Goal: Check status: Check status

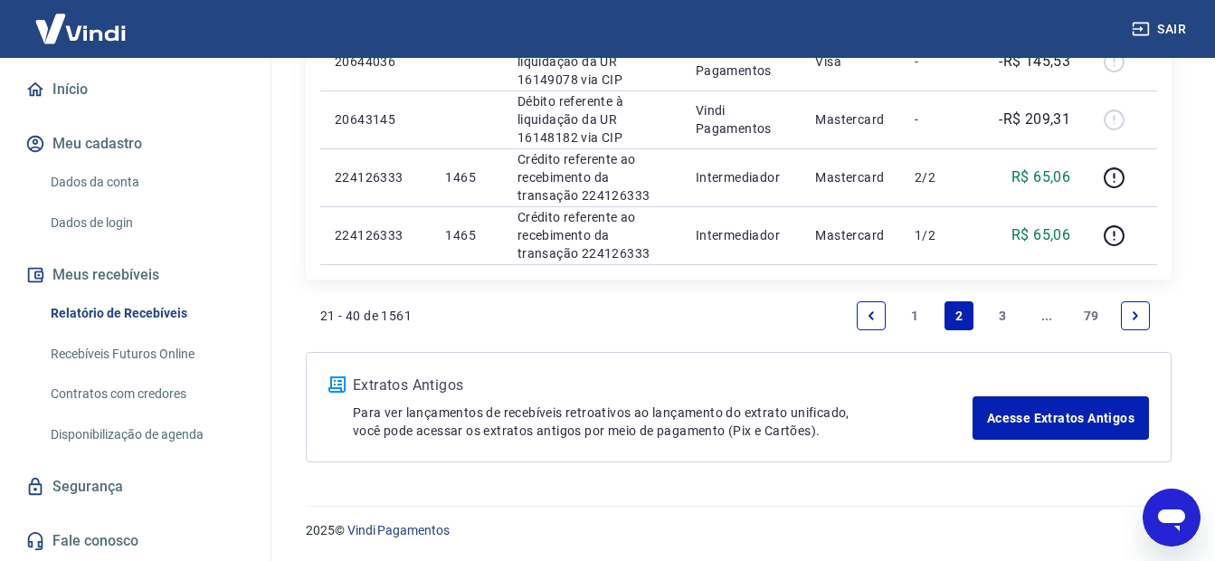
scroll to position [1497, 0]
click at [1003, 311] on link "3" at bounding box center [1003, 314] width 29 height 29
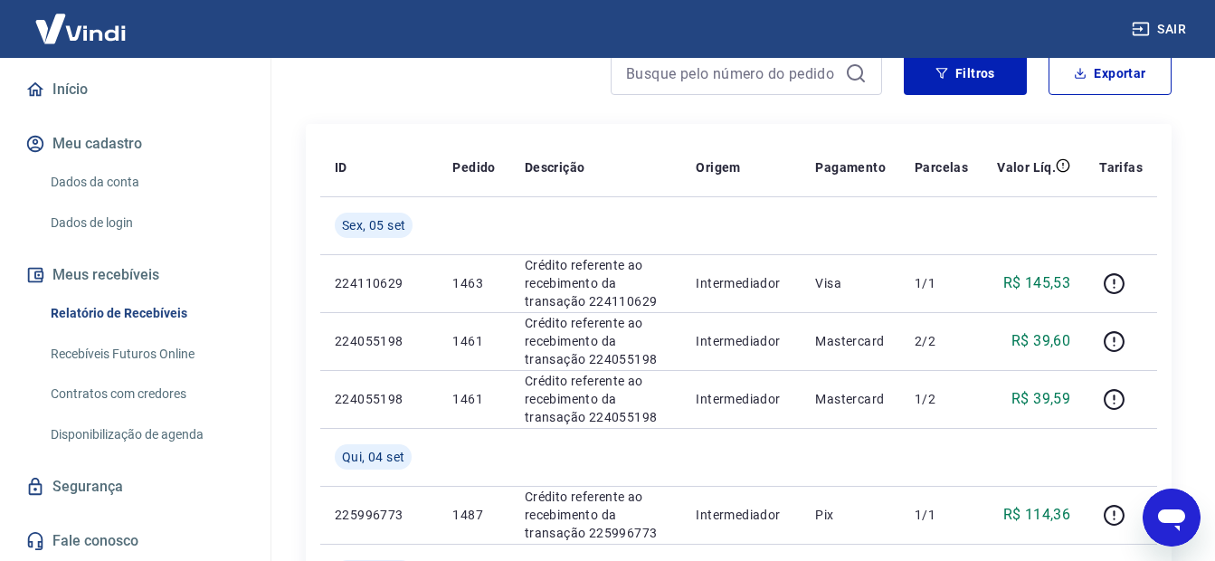
scroll to position [181, 0]
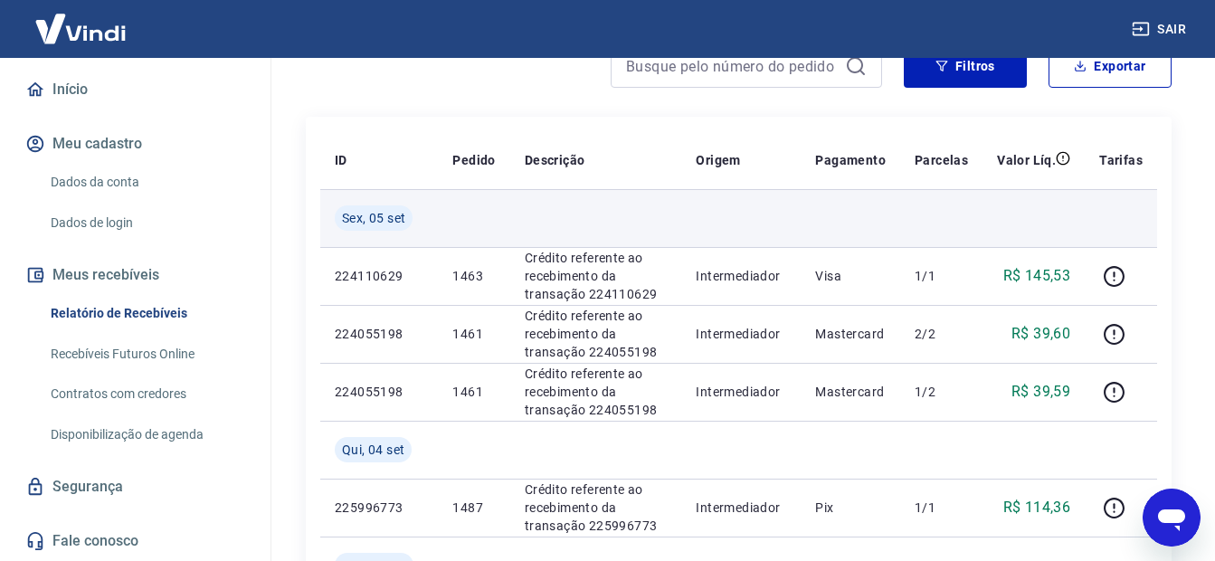
click at [958, 205] on td at bounding box center [941, 218] width 82 height 58
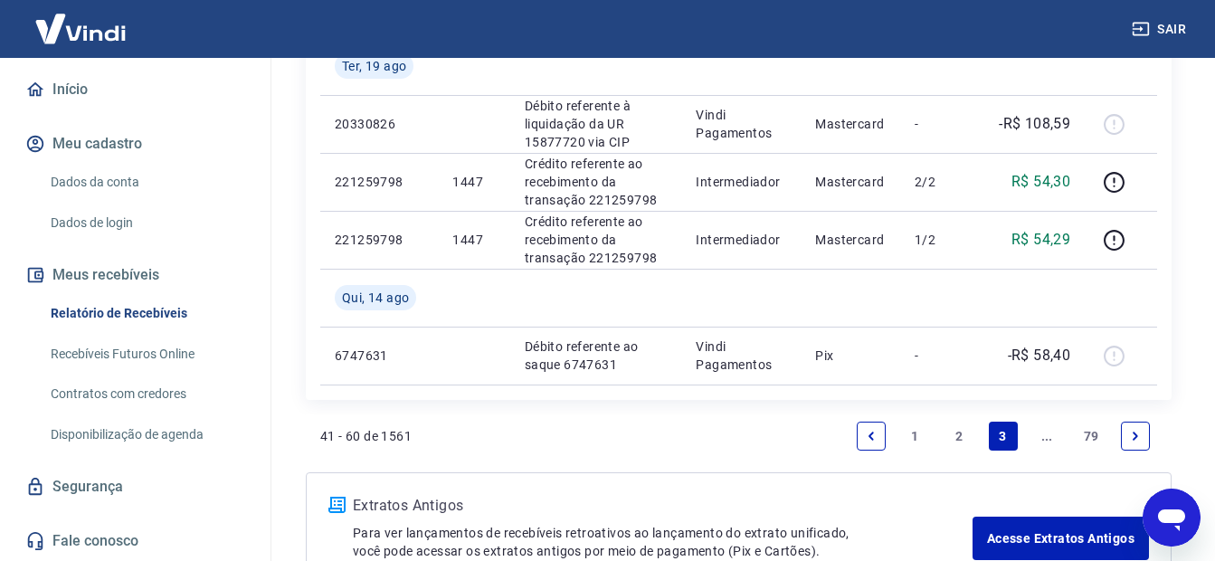
scroll to position [1844, 0]
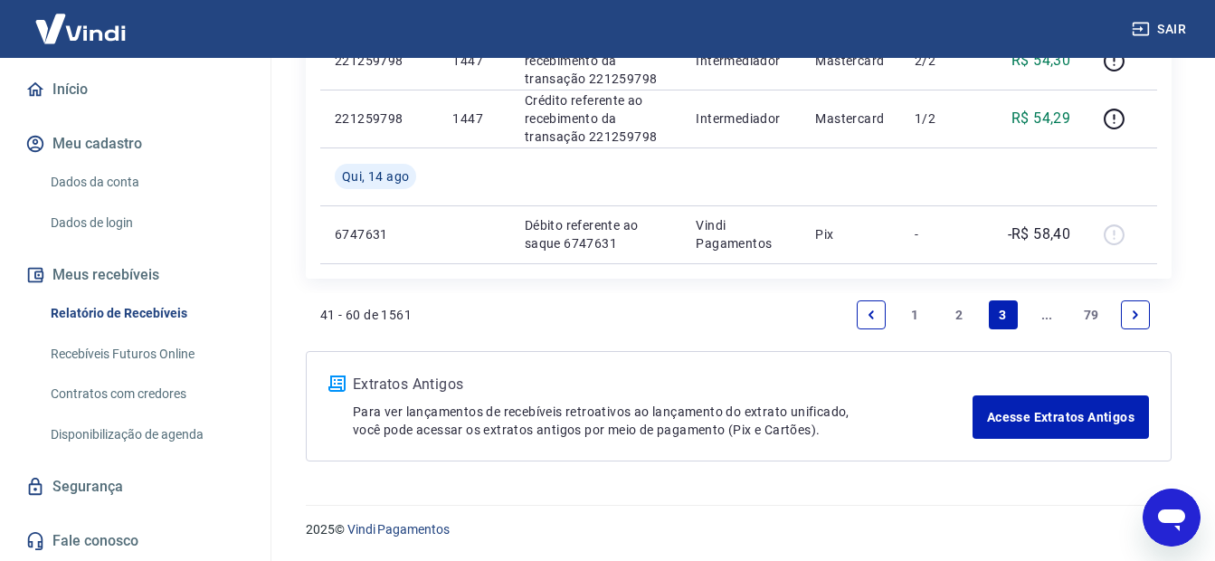
click at [959, 315] on link "2" at bounding box center [959, 314] width 29 height 29
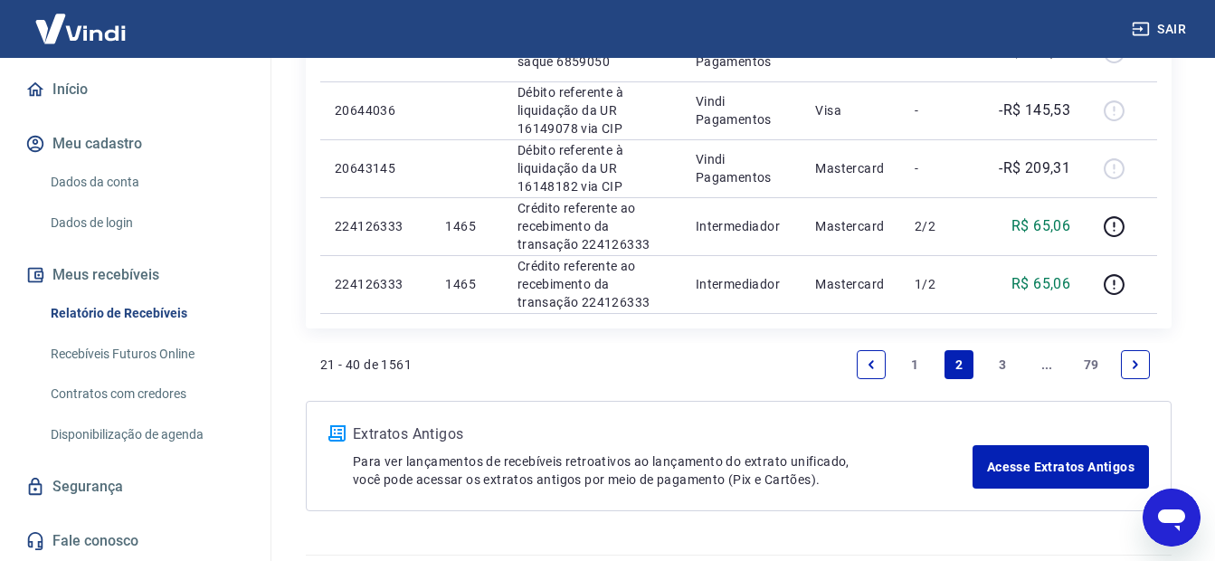
scroll to position [1448, 0]
click at [912, 364] on link "1" at bounding box center [915, 363] width 29 height 29
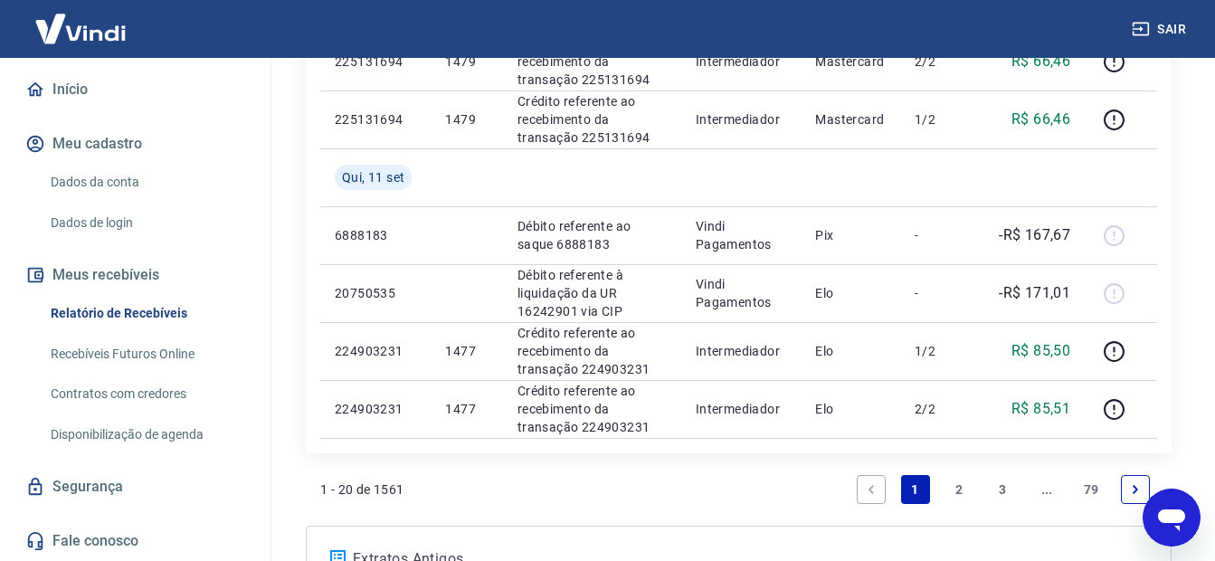
scroll to position [1728, 0]
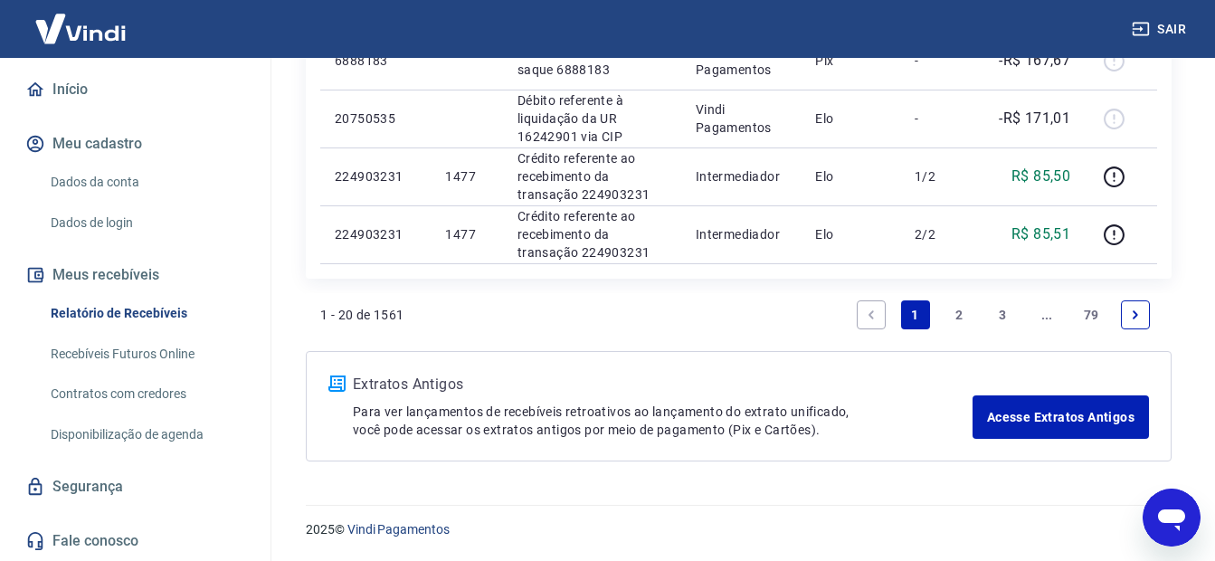
click at [956, 313] on link "2" at bounding box center [959, 314] width 29 height 29
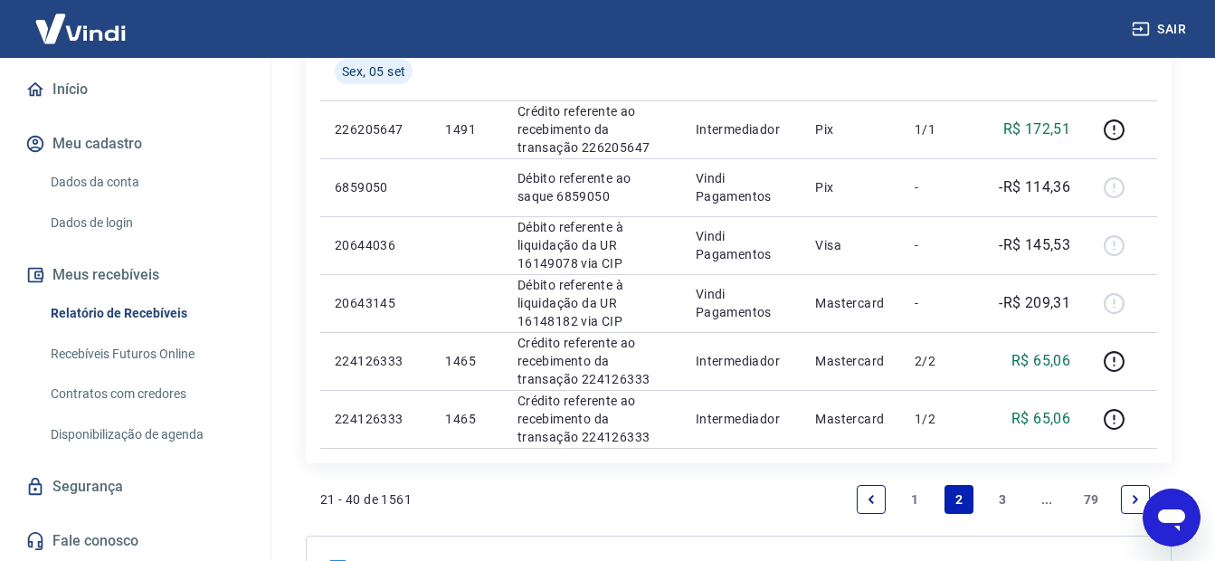
scroll to position [1497, 0]
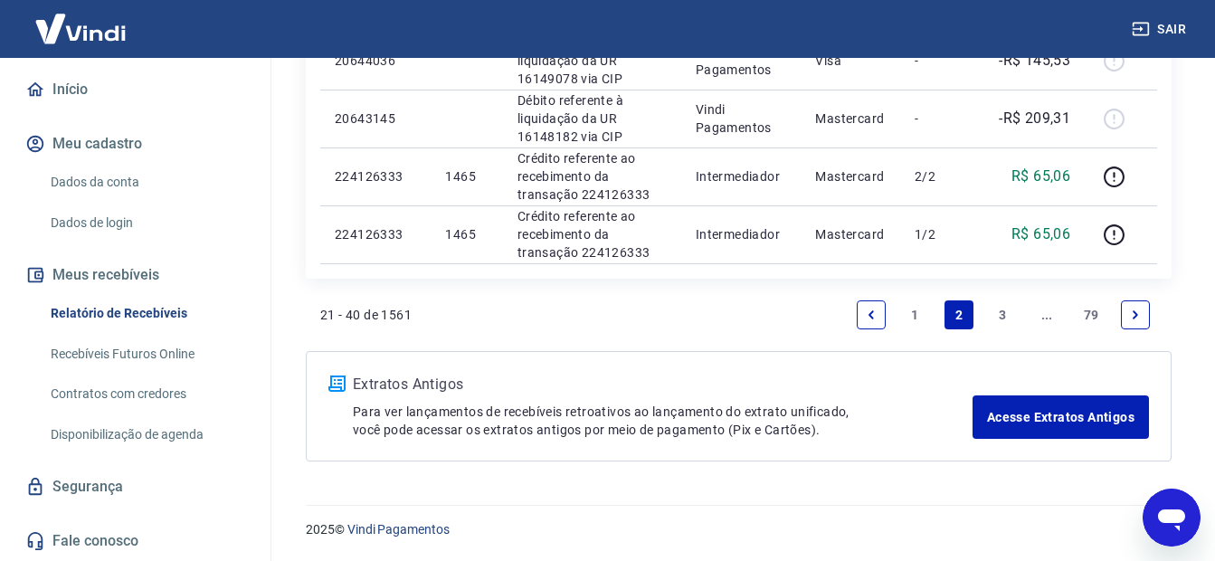
click at [1001, 315] on link "3" at bounding box center [1003, 314] width 29 height 29
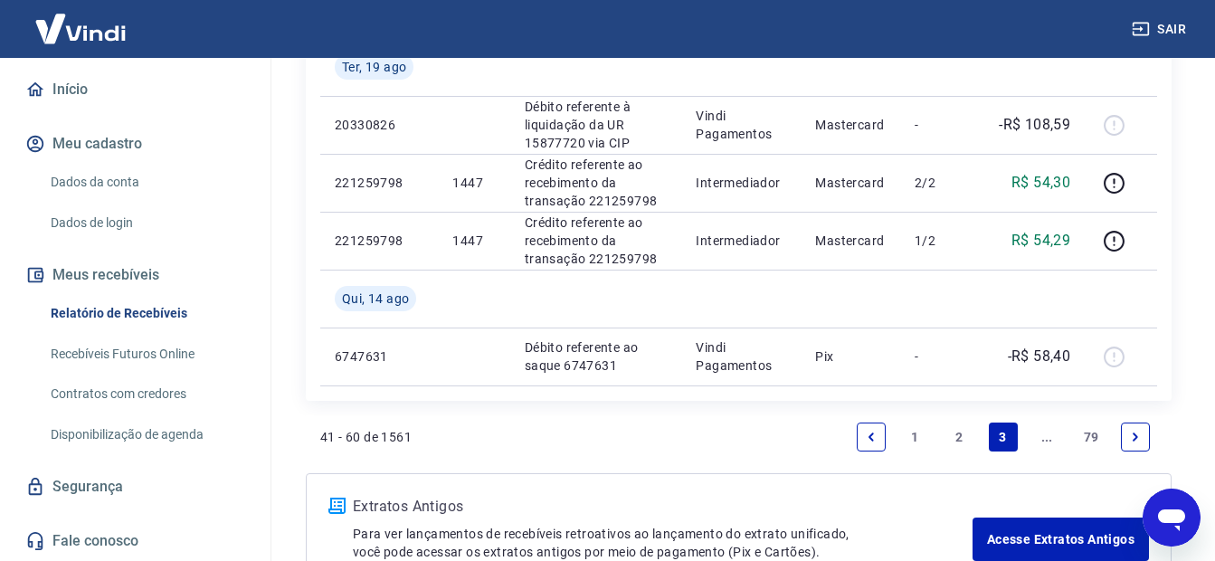
scroll to position [1754, 0]
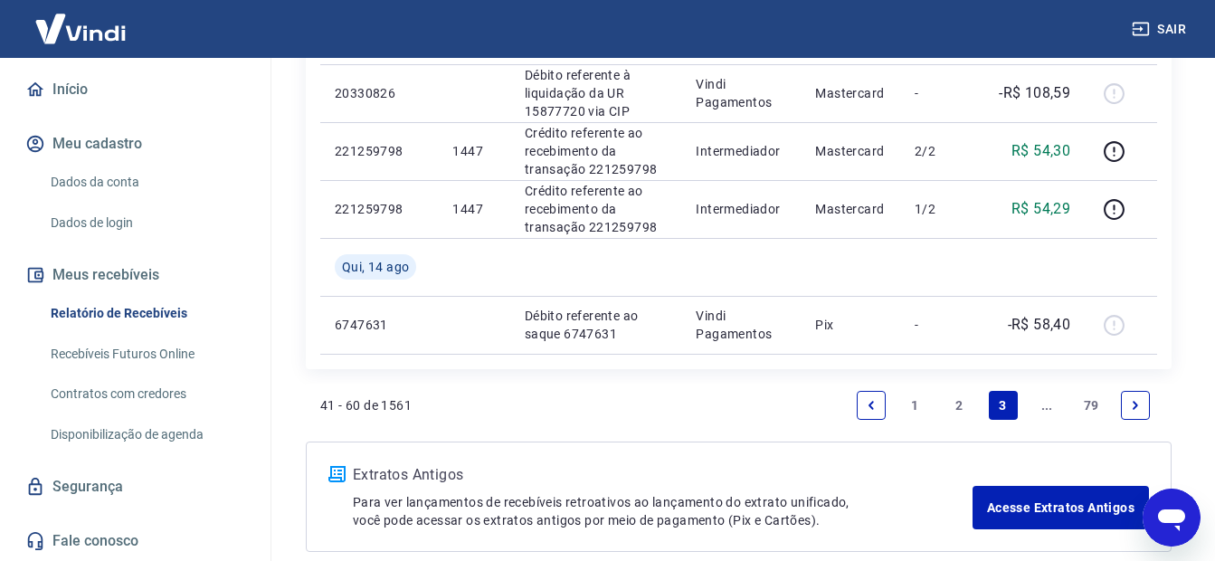
click at [1127, 405] on link "Next page" at bounding box center [1135, 405] width 29 height 29
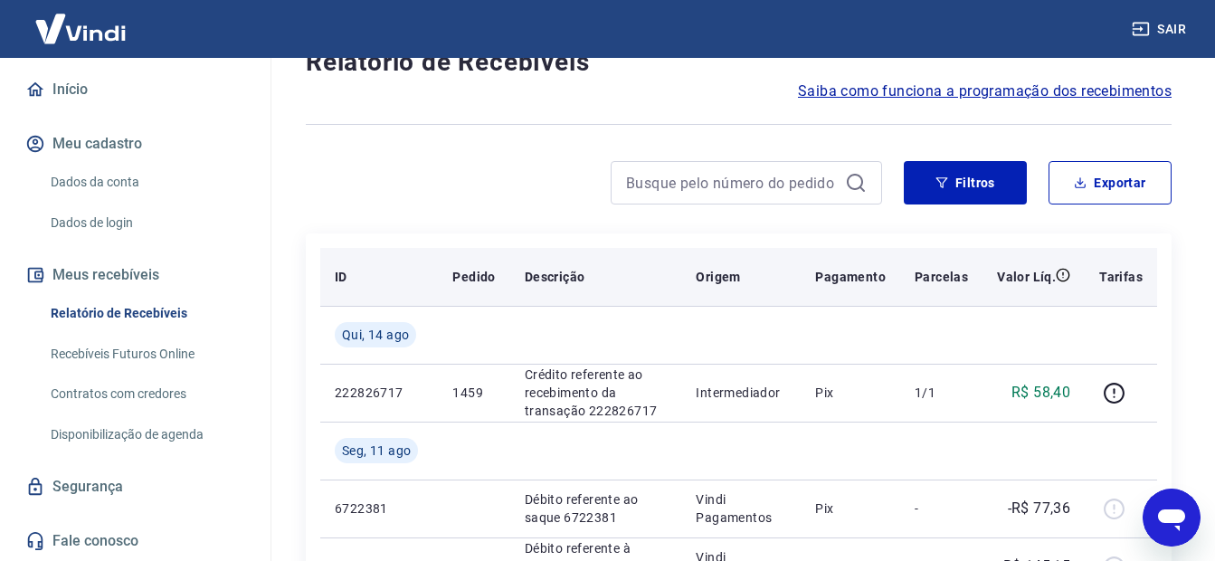
scroll to position [92, 0]
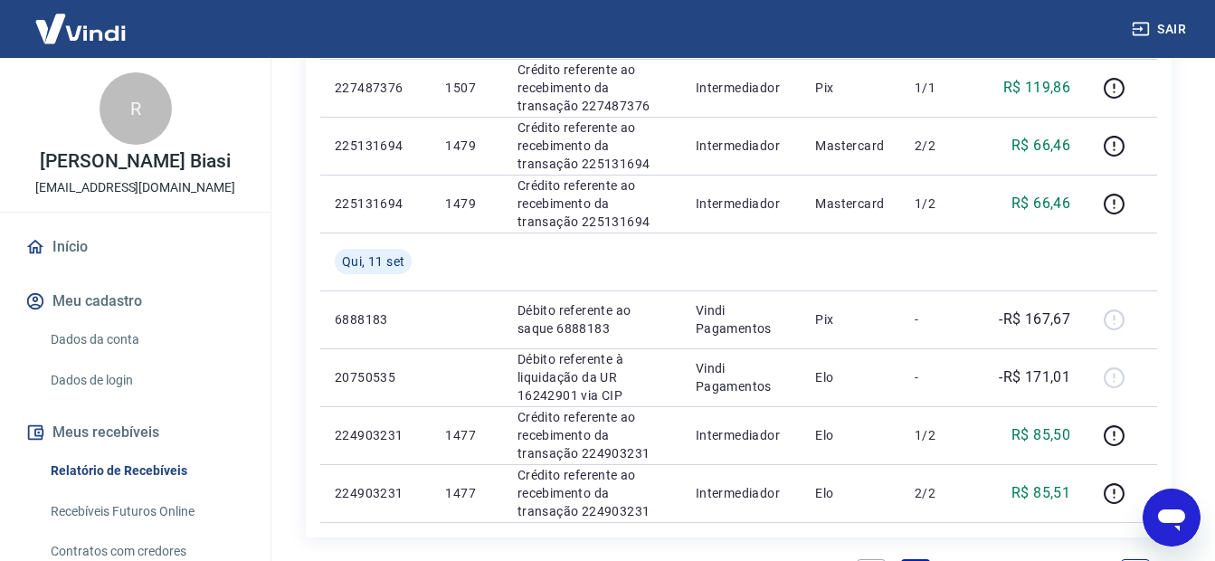
scroll to position [1638, 0]
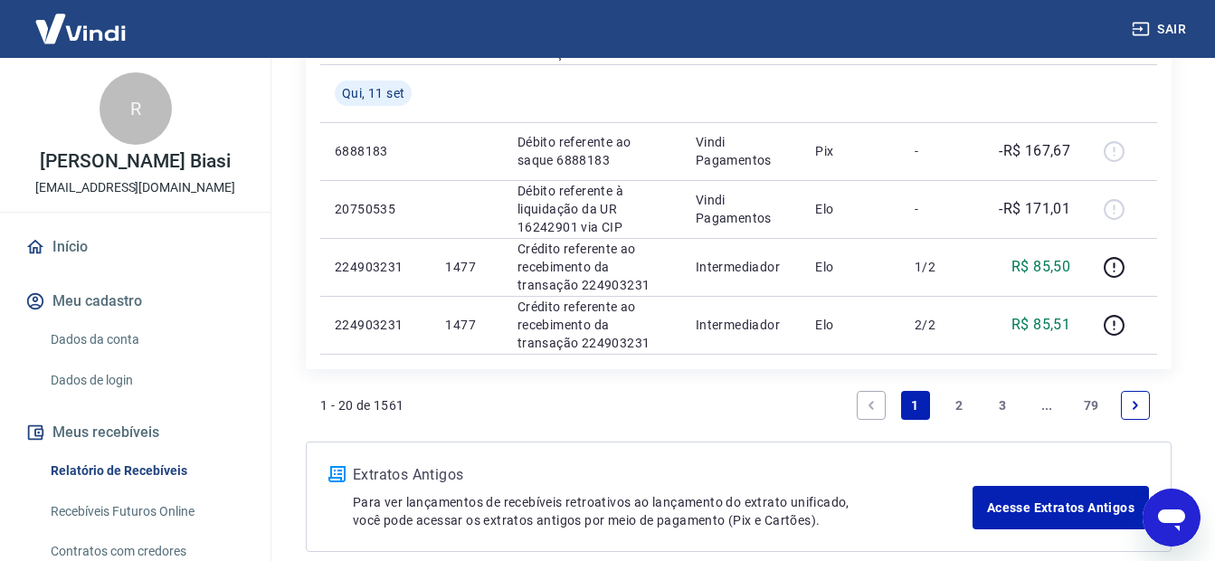
click at [1001, 404] on link "3" at bounding box center [1003, 405] width 29 height 29
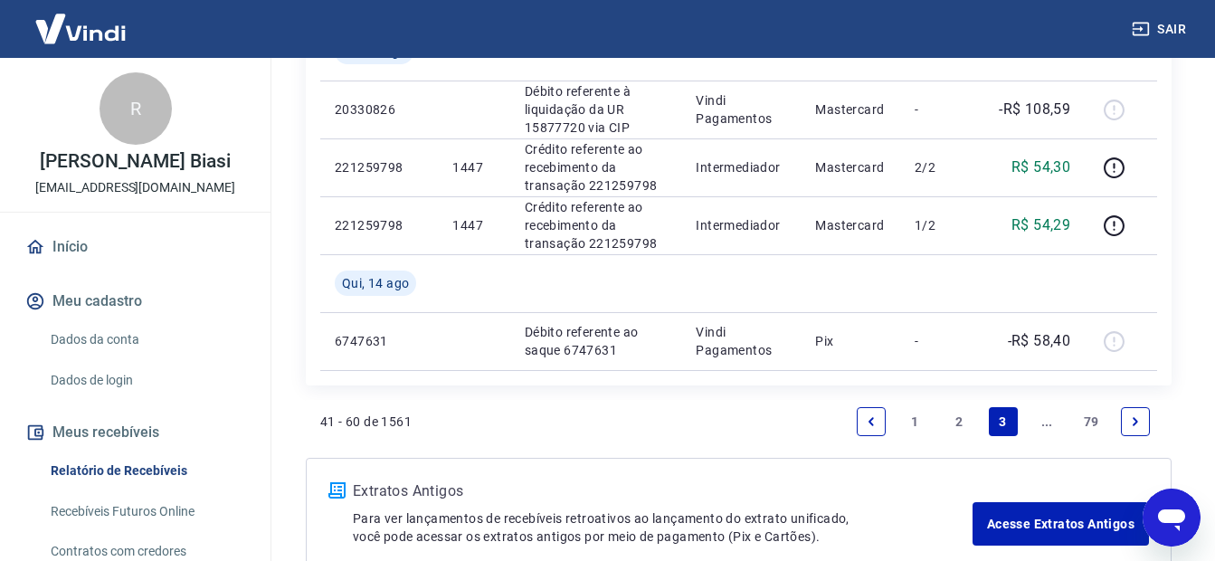
scroll to position [1844, 0]
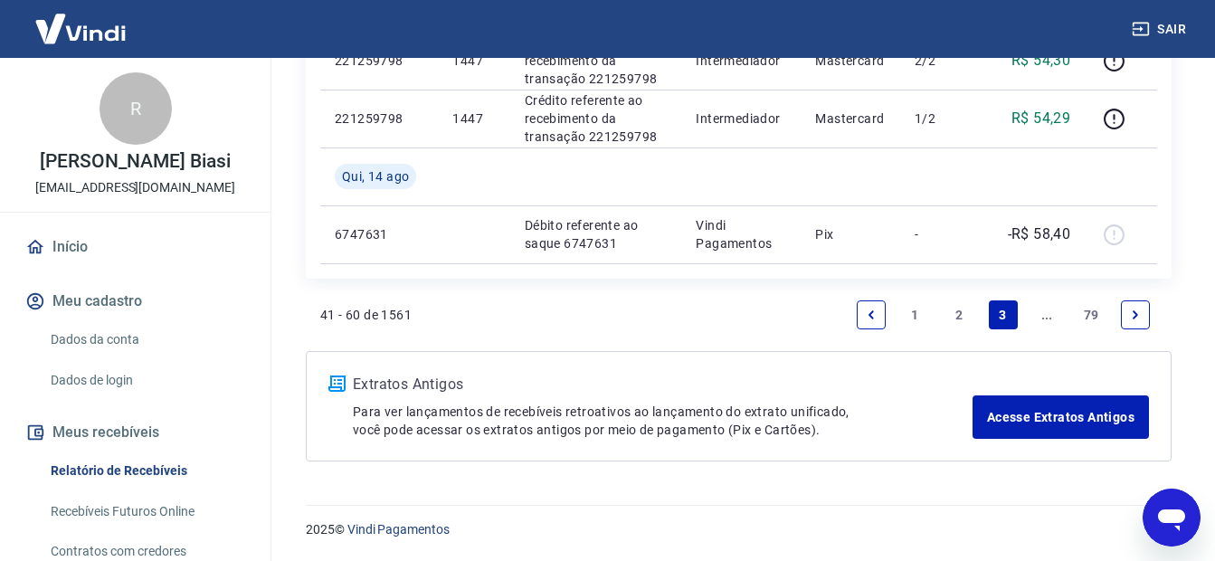
click at [1128, 310] on link "Next page" at bounding box center [1135, 314] width 29 height 29
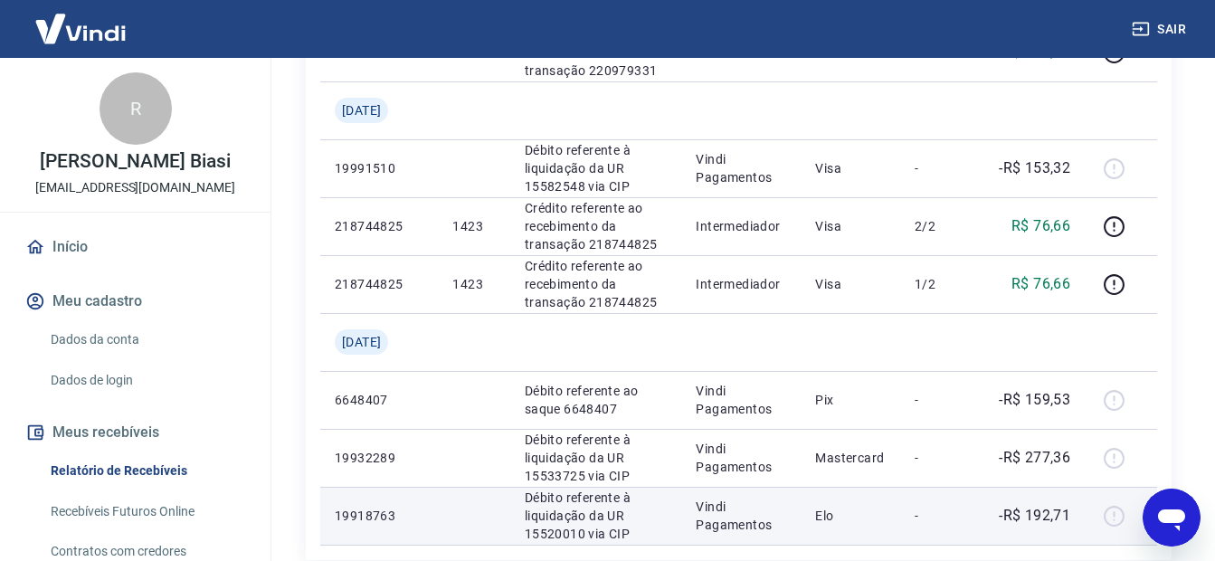
scroll to position [1902, 0]
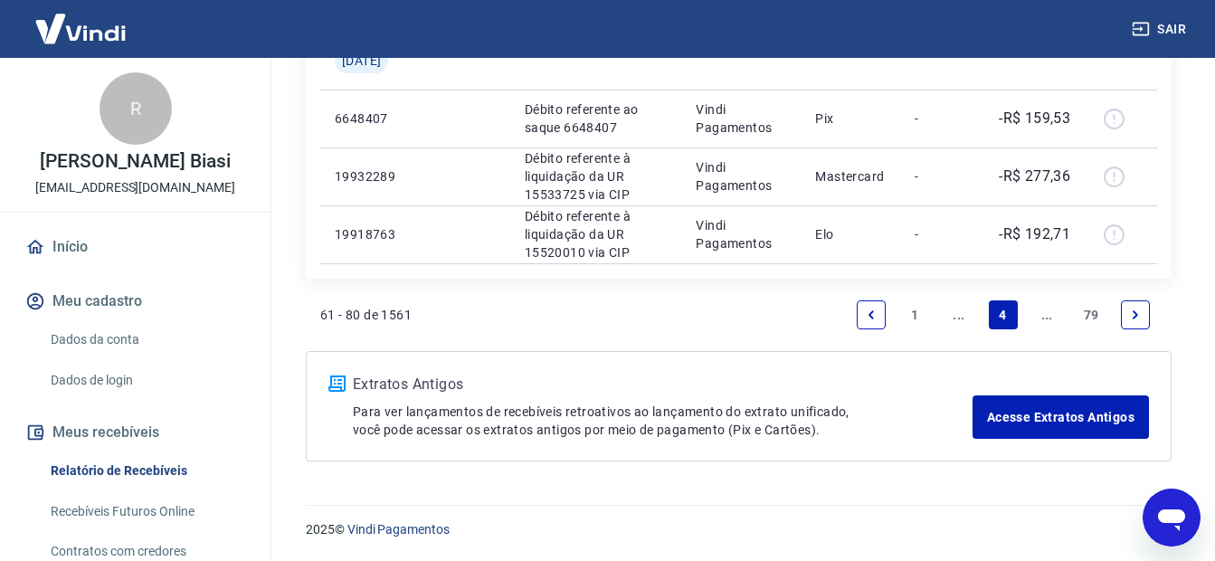
click at [1135, 303] on link "Next page" at bounding box center [1135, 314] width 29 height 29
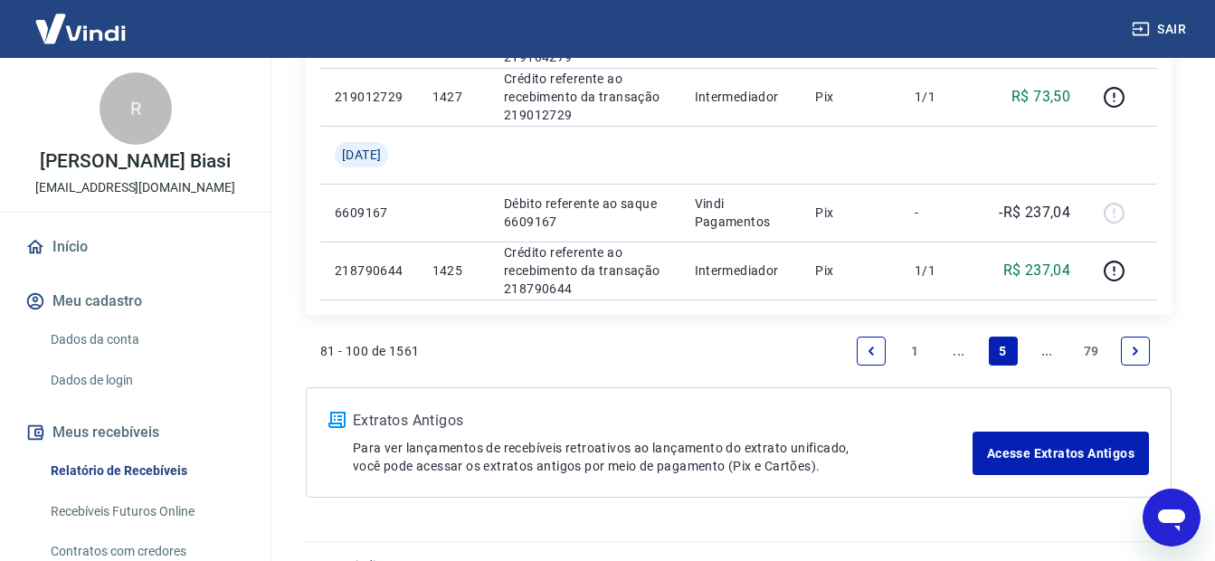
scroll to position [1810, 0]
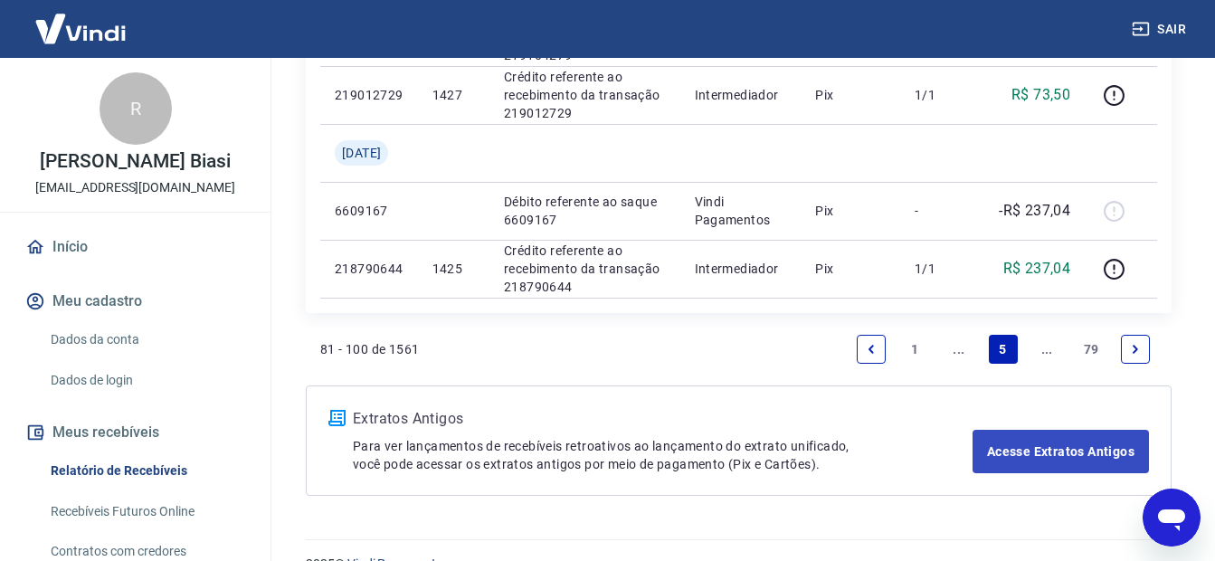
drag, startPoint x: 1138, startPoint y: 349, endPoint x: 1009, endPoint y: 383, distance: 133.7
click at [1138, 349] on icon "Next page" at bounding box center [1135, 349] width 13 height 13
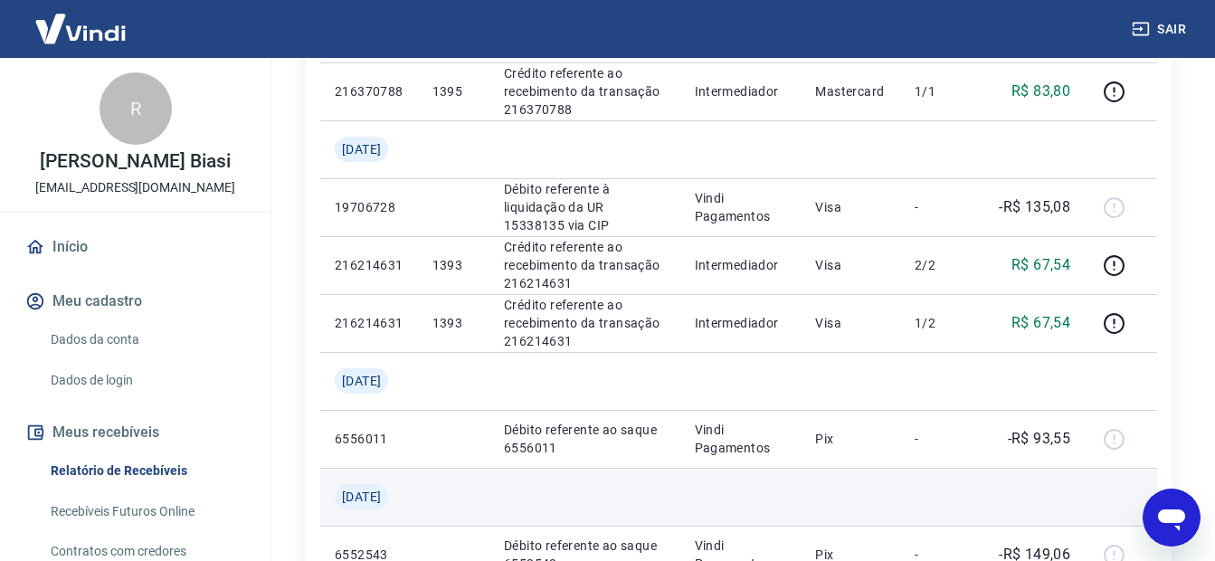
scroll to position [1613, 0]
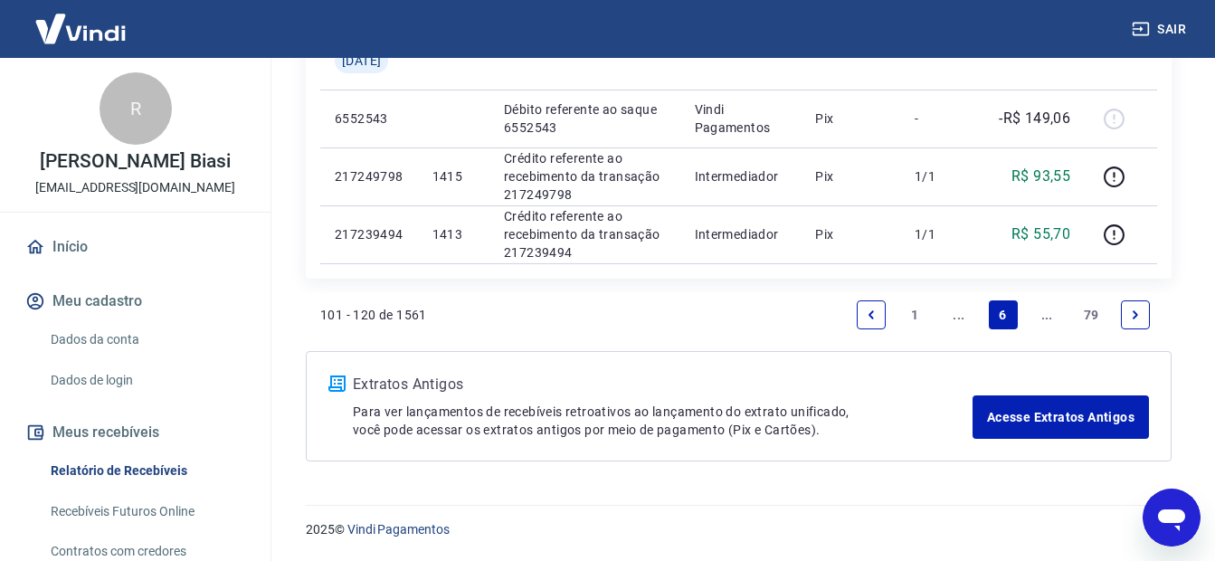
click at [871, 310] on icon "Previous page" at bounding box center [871, 315] width 13 height 13
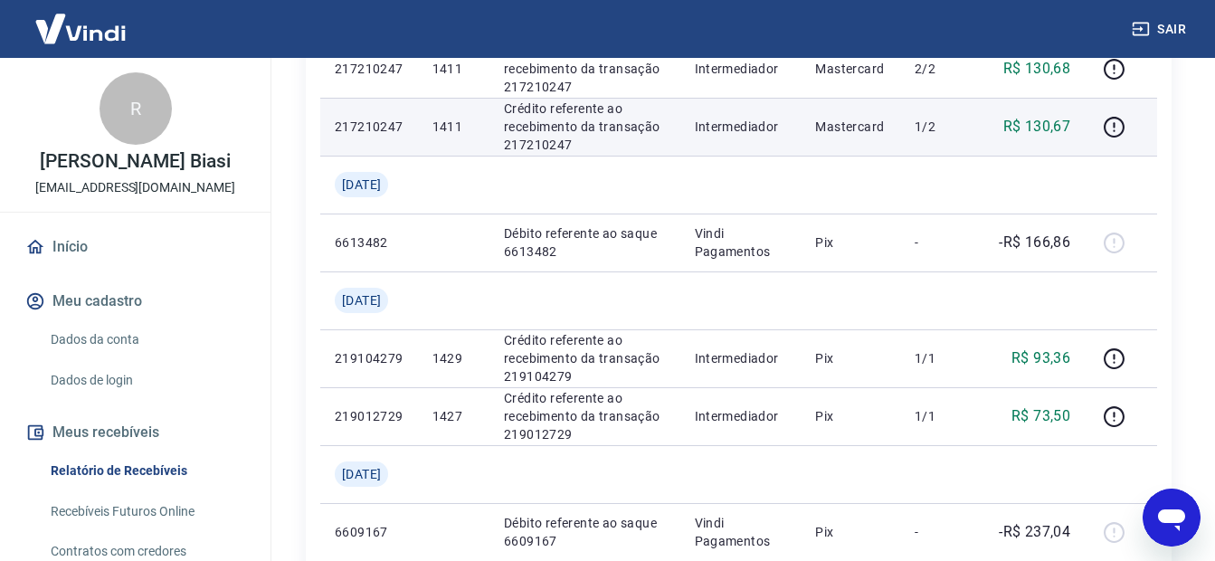
scroll to position [1719, 0]
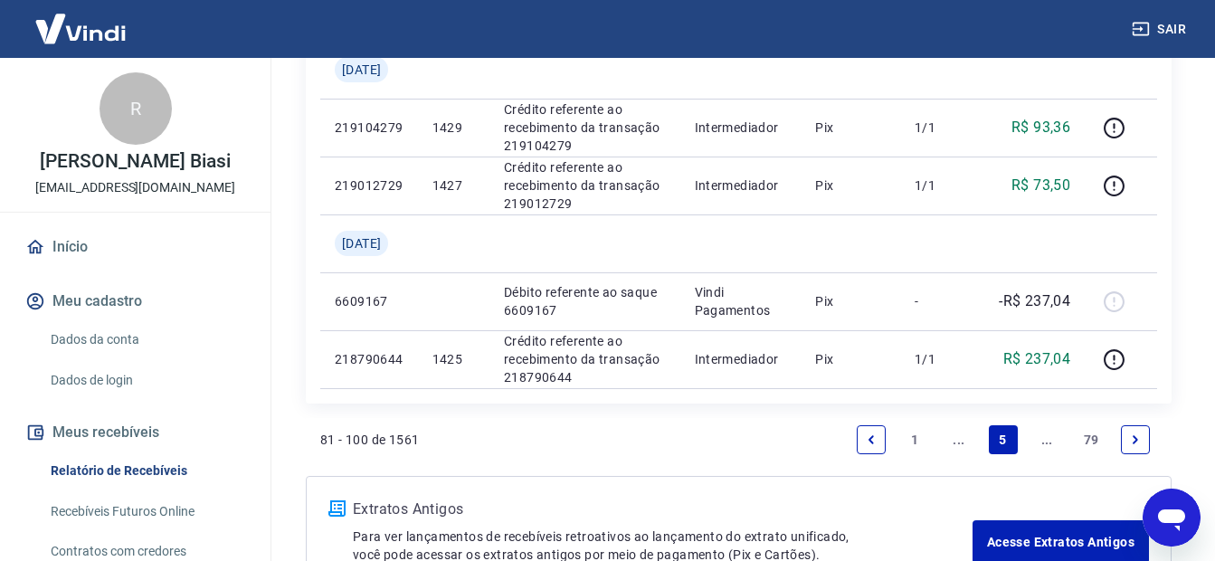
click at [874, 433] on icon "Previous page" at bounding box center [871, 439] width 13 height 13
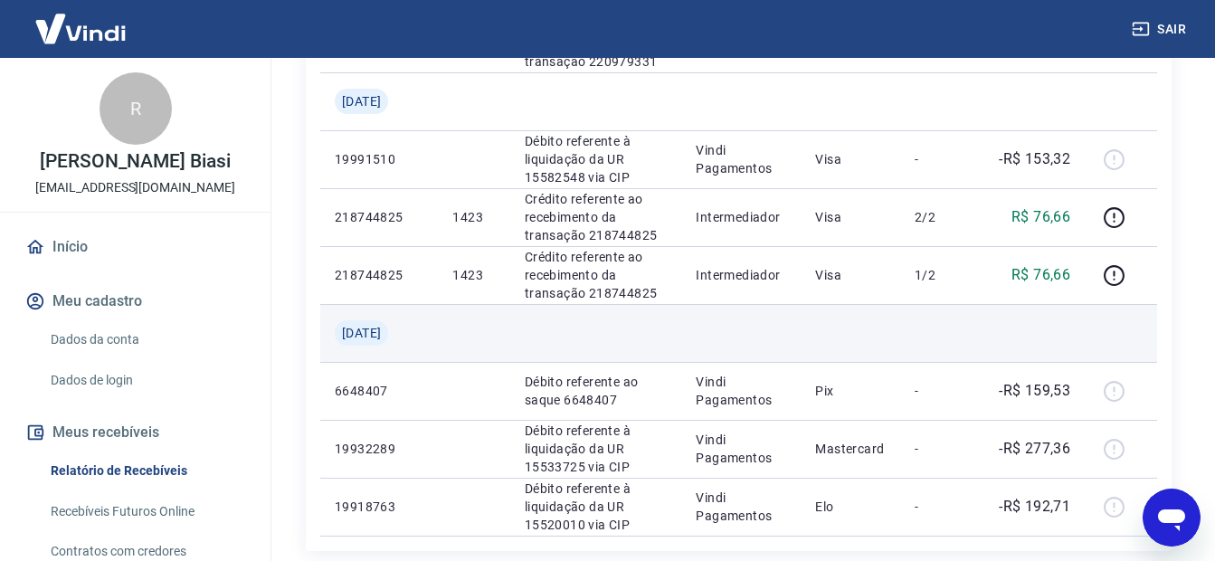
scroll to position [1902, 0]
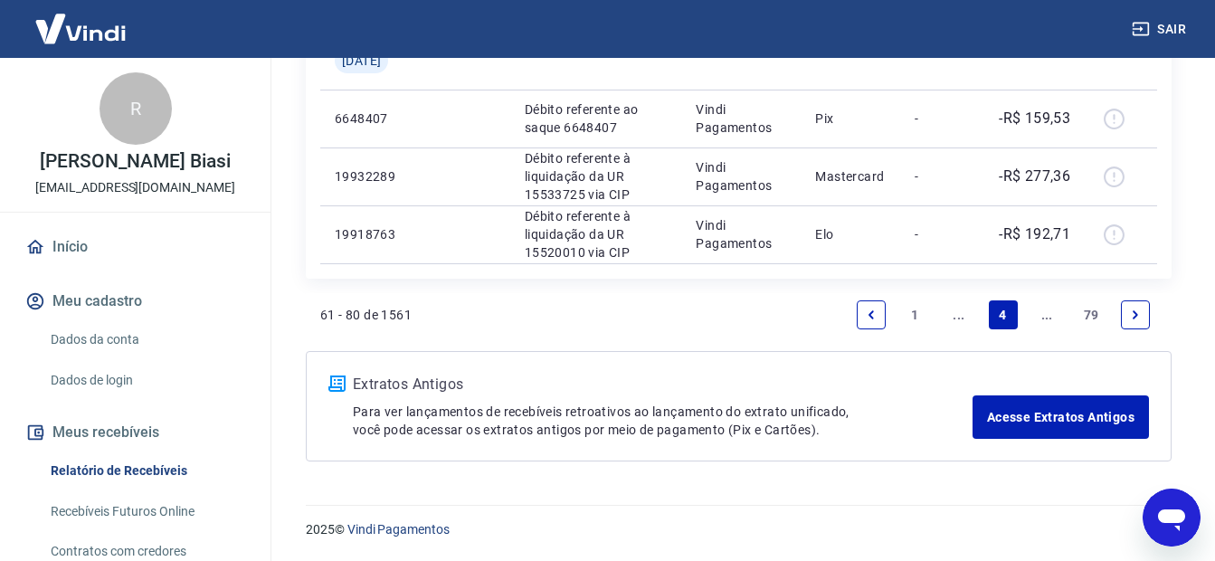
click at [1138, 312] on icon "Next page" at bounding box center [1135, 315] width 13 height 13
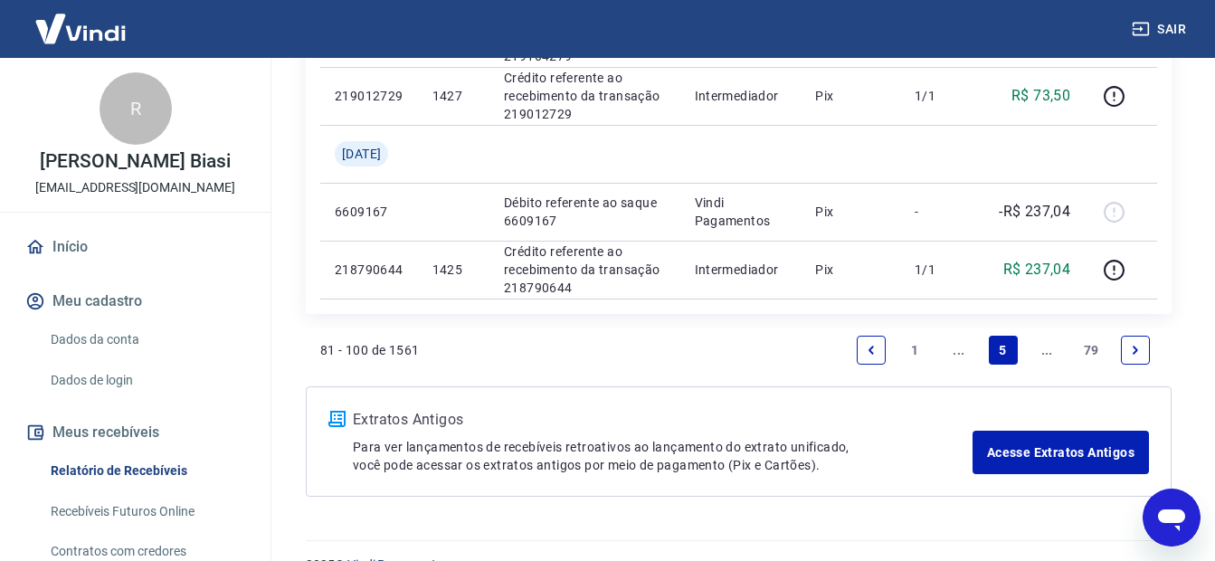
scroll to position [1810, 0]
click at [1130, 346] on icon "Next page" at bounding box center [1135, 349] width 13 height 13
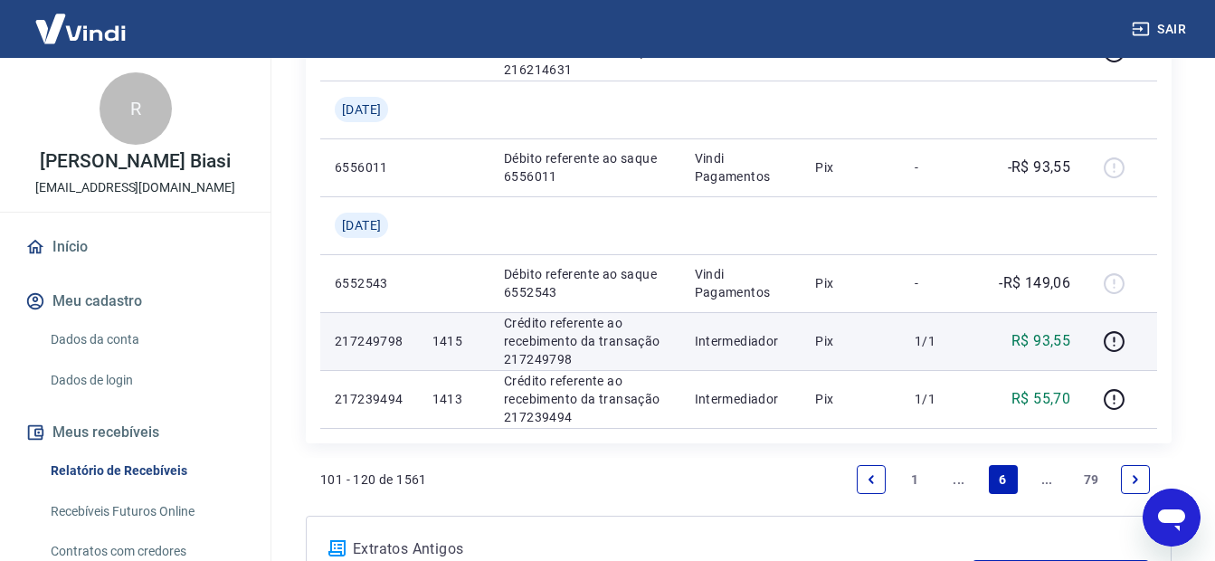
scroll to position [1538, 0]
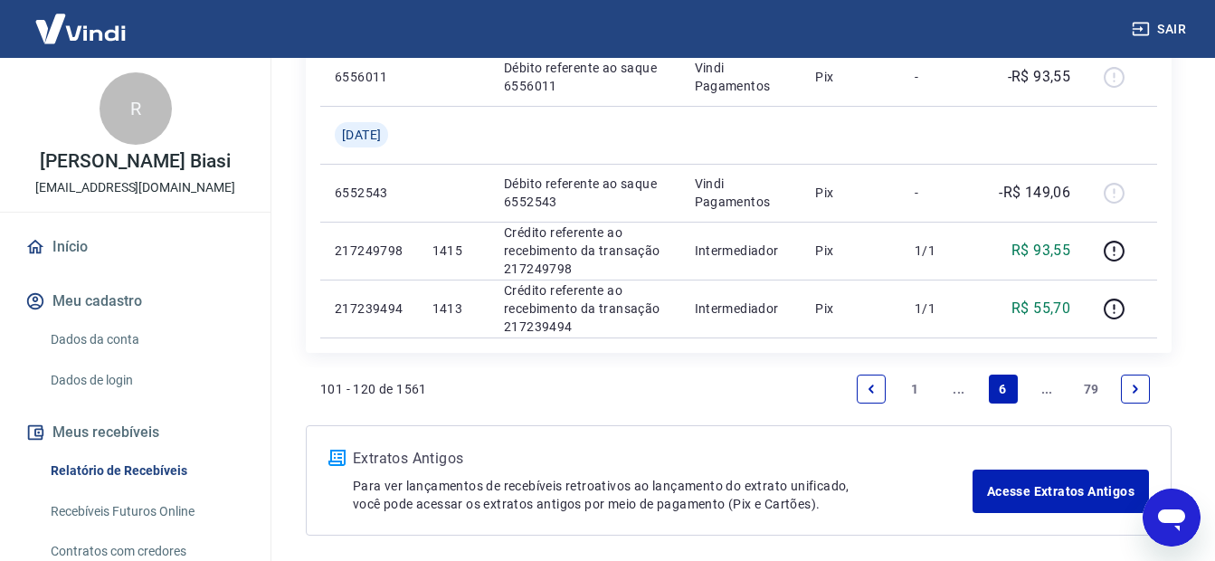
click at [1143, 384] on link "Next page" at bounding box center [1135, 389] width 29 height 29
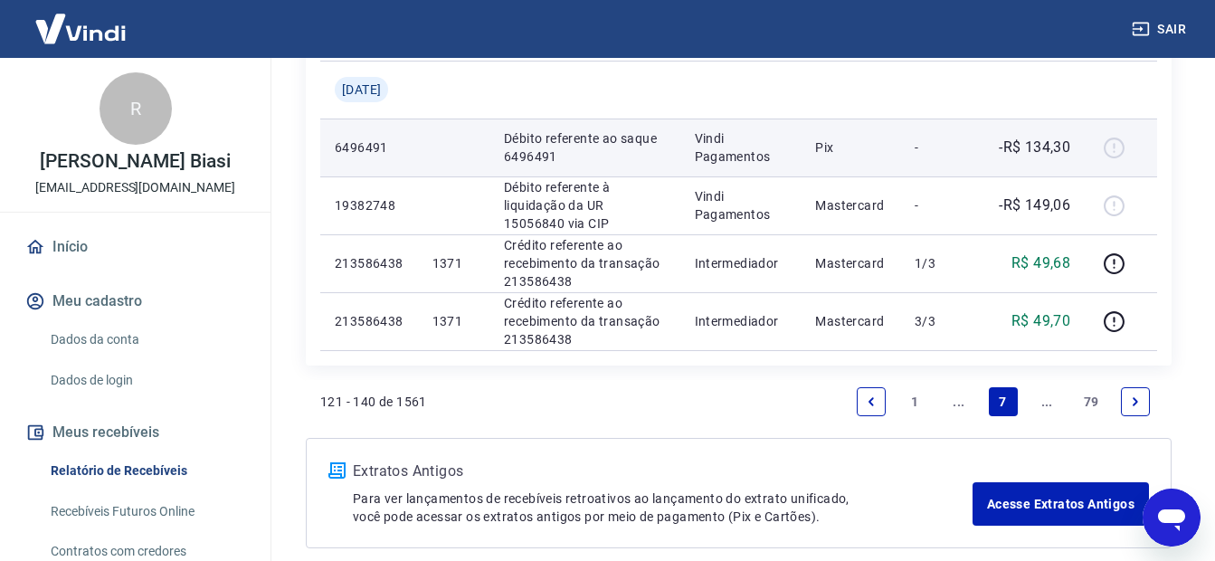
scroll to position [1786, 0]
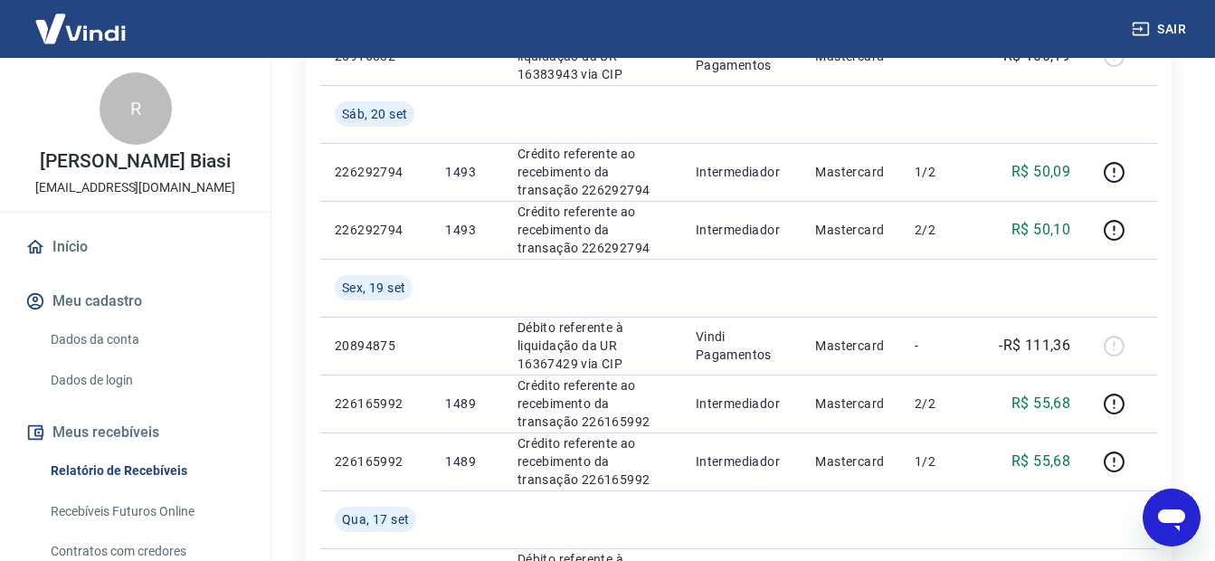
scroll to position [181, 0]
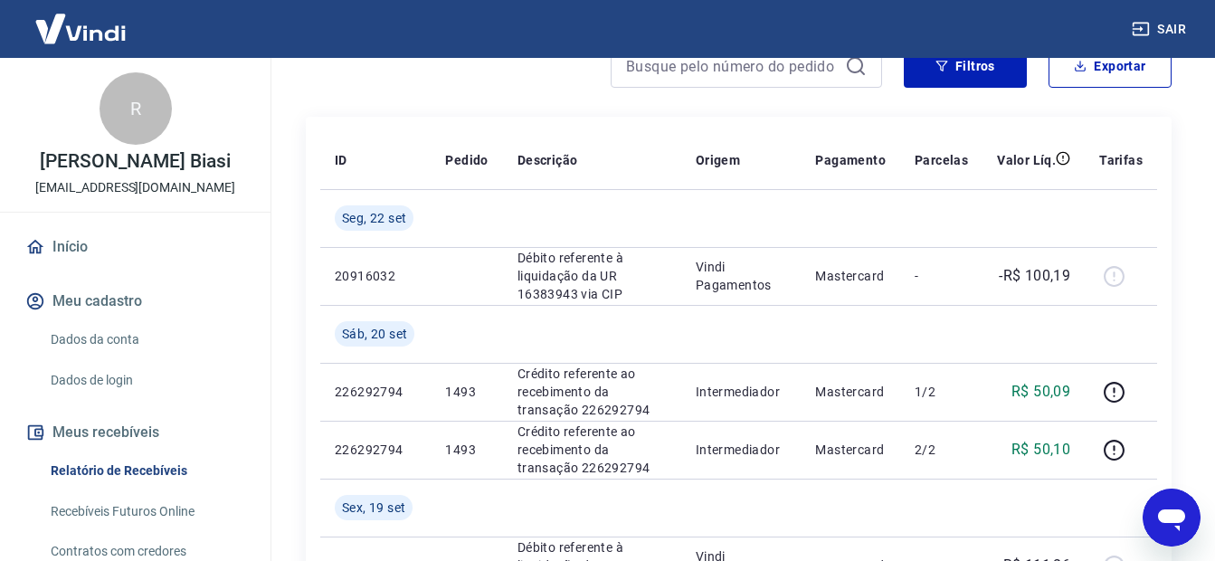
drag, startPoint x: 989, startPoint y: 0, endPoint x: 767, endPoint y: 11, distance: 222.0
click at [767, 11] on div "Sair" at bounding box center [607, 29] width 1215 height 58
